Goal: Navigation & Orientation: Find specific page/section

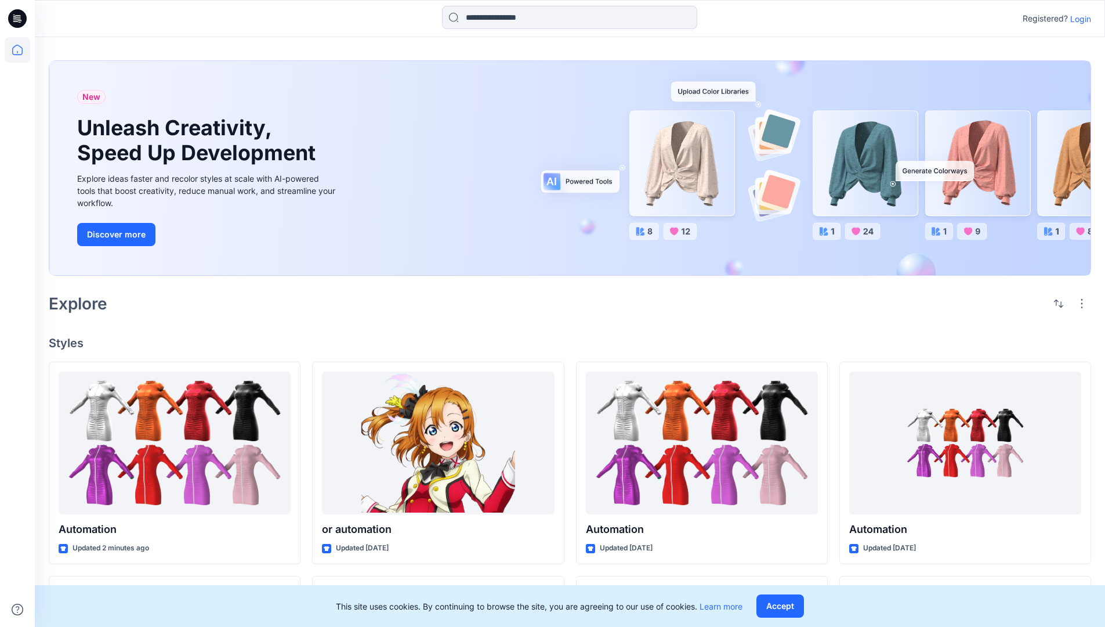
click at [1078, 19] on p "Login" at bounding box center [1081, 19] width 21 height 12
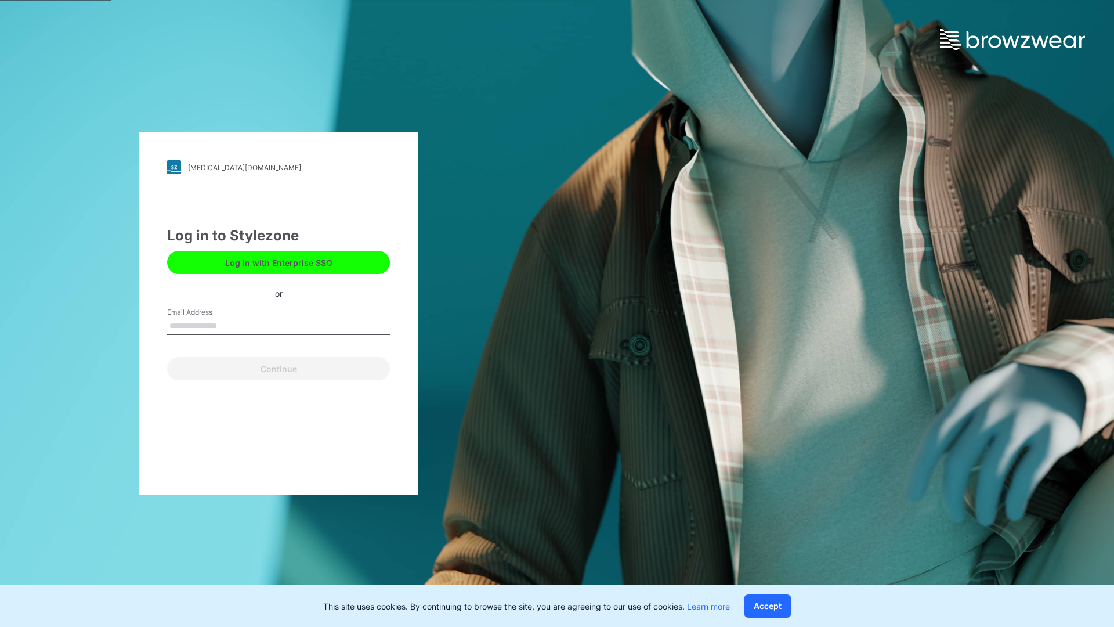
click at [229, 325] on input "Email Address" at bounding box center [278, 325] width 223 height 17
type input "**********"
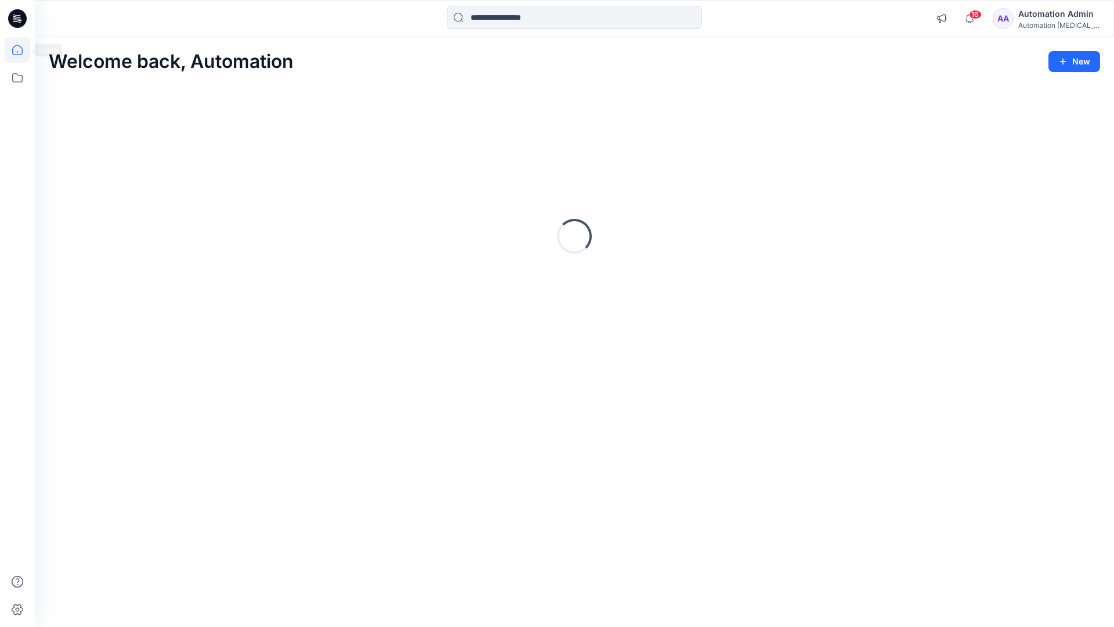
click at [22, 50] on icon at bounding box center [17, 50] width 10 height 10
click at [15, 79] on icon at bounding box center [18, 78] width 26 height 26
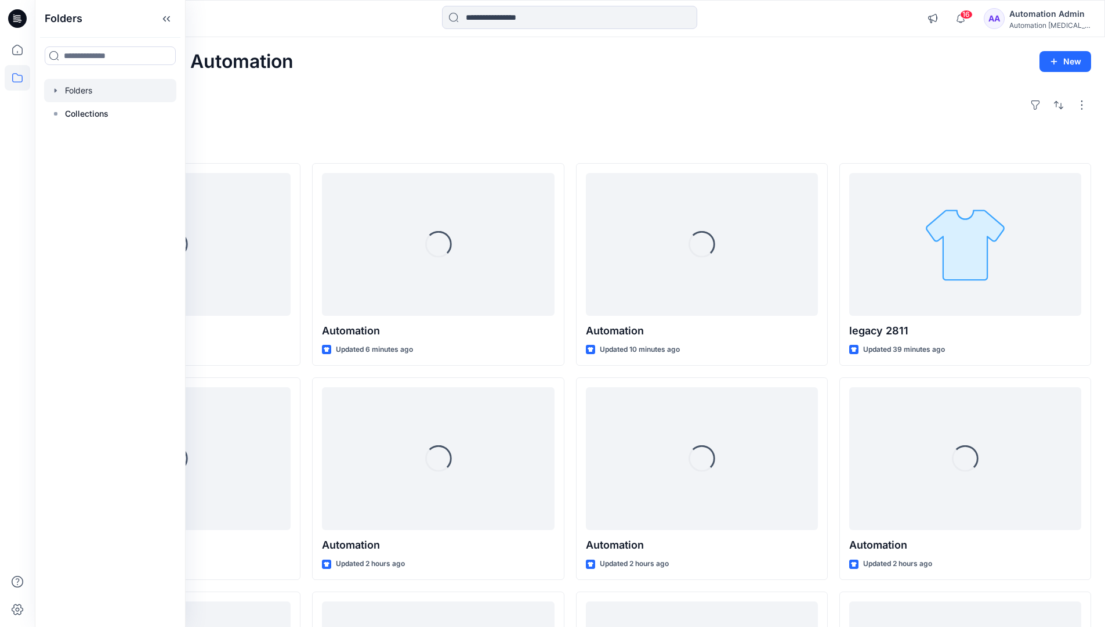
click at [77, 91] on div at bounding box center [110, 90] width 132 height 23
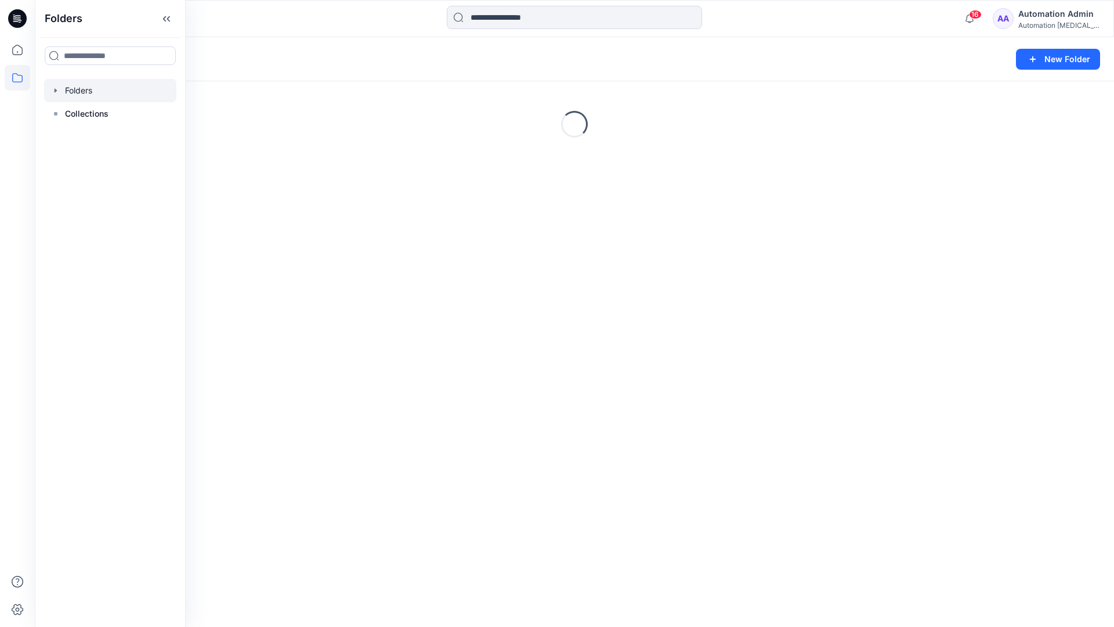
click at [490, 391] on div "Folders New Folder Loading..." at bounding box center [574, 332] width 1079 height 590
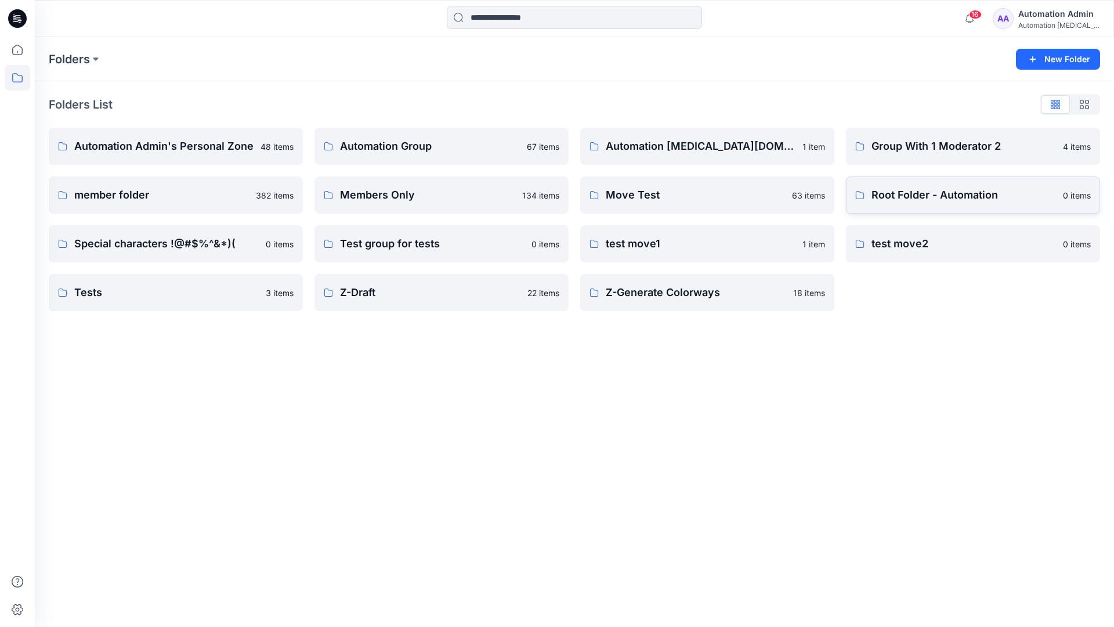
click at [906, 196] on p "Root Folder - Automation" at bounding box center [964, 195] width 185 height 16
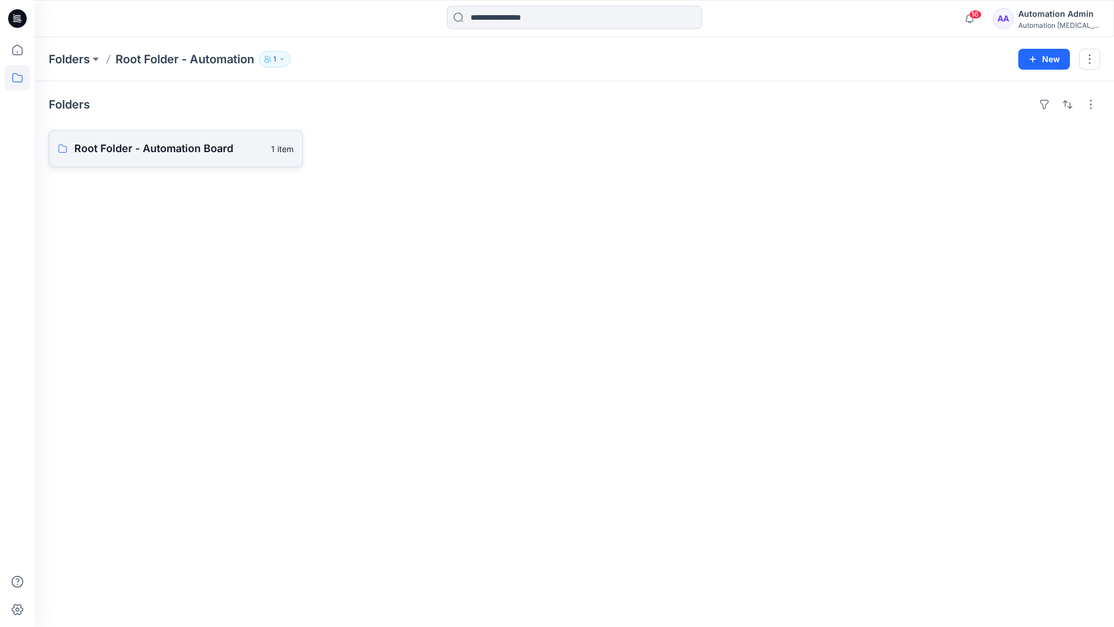
click at [212, 158] on link "Root Folder - Automation Board 1 item" at bounding box center [176, 148] width 254 height 37
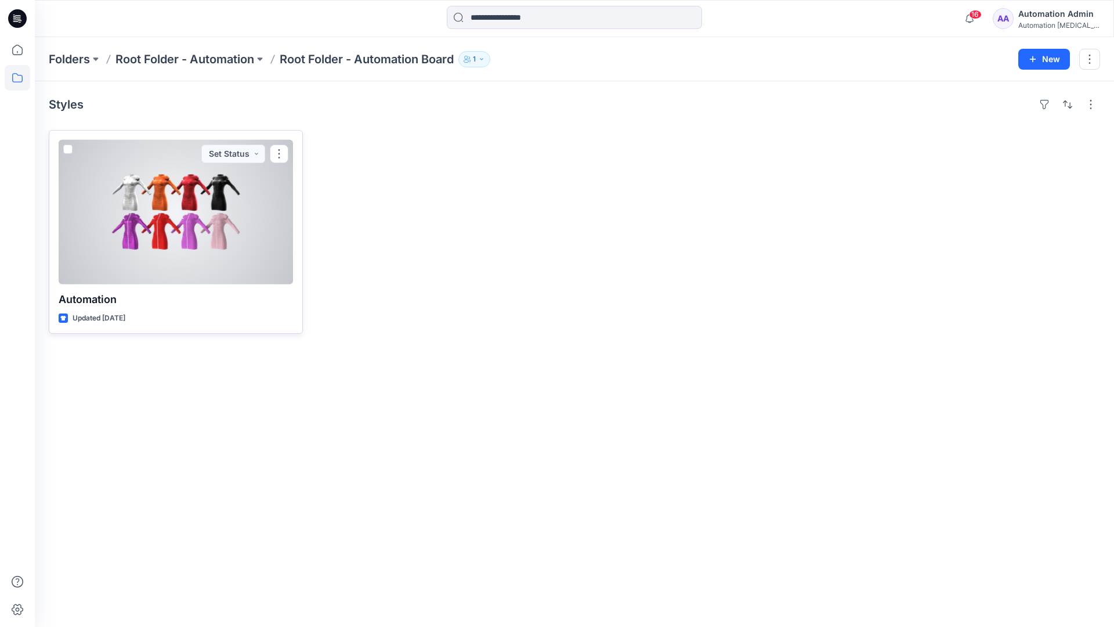
click at [68, 150] on span at bounding box center [67, 148] width 9 height 9
